Goal: Check status

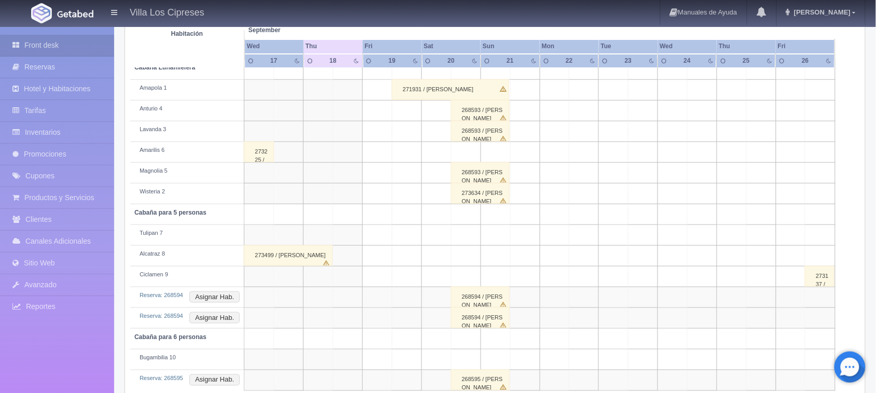
scroll to position [223, 0]
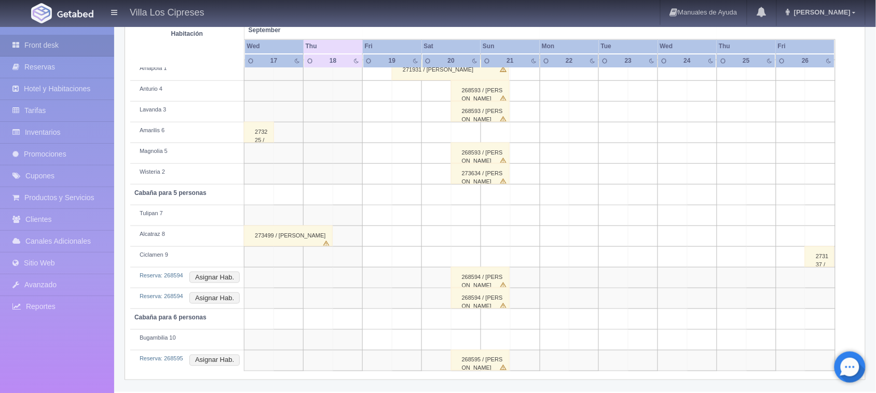
click at [481, 90] on div "268593 / isai Mejia" at bounding box center [480, 90] width 59 height 21
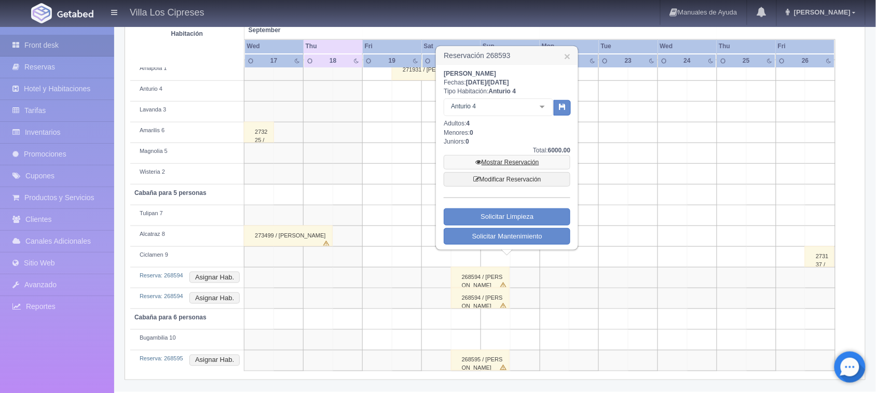
click at [507, 162] on link "Mostrar Reservación" at bounding box center [506, 162] width 127 height 15
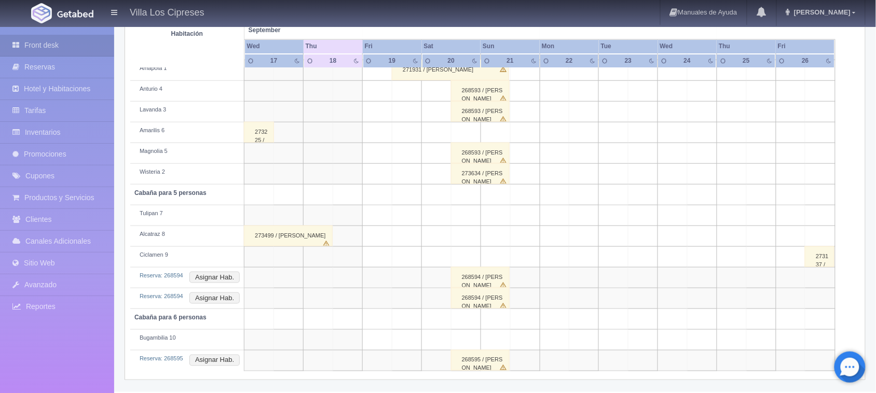
scroll to position [158, 0]
